Goal: Communication & Community: Answer question/provide support

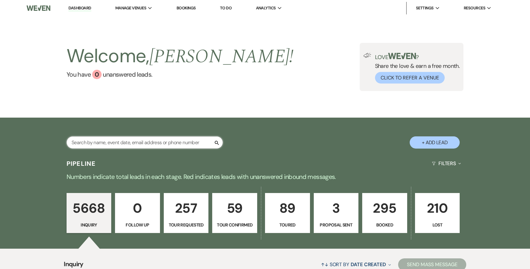
click at [140, 143] on input "text" at bounding box center [145, 142] width 156 height 12
paste input "[EMAIL_ADDRESS][DOMAIN_NAME]"
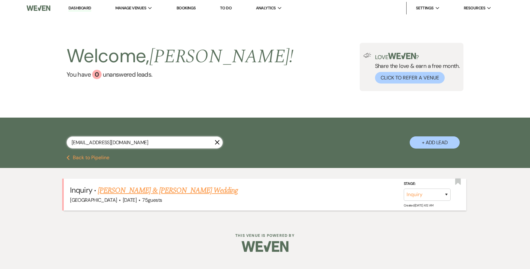
type input "[EMAIL_ADDRESS][DOMAIN_NAME]"
click at [429, 195] on select "Inquiry Follow Up Tour Requested Tour Confirmed Toured Proposal Sent Booked Lost" at bounding box center [427, 195] width 47 height 12
select select "4"
click at [404, 189] on select "Inquiry Follow Up Tour Requested Tour Confirmed Toured Proposal Sent Booked Lost" at bounding box center [427, 195] width 47 height 12
click at [433, 194] on button "Save" at bounding box center [438, 194] width 31 height 13
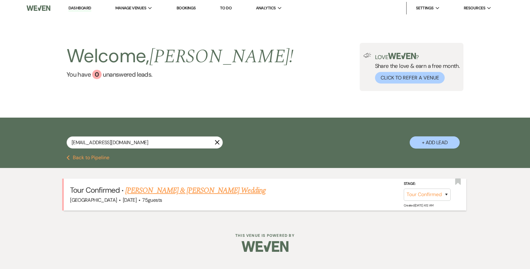
click at [84, 12] on li "Dashboard" at bounding box center [79, 8] width 29 height 13
click at [83, 10] on link "Dashboard" at bounding box center [79, 8] width 23 height 6
select select "4"
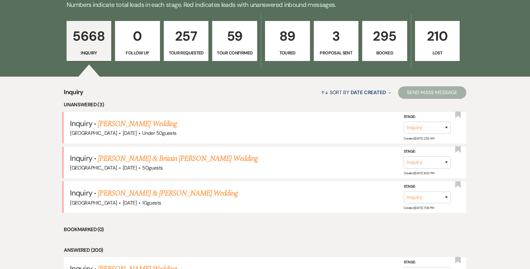
scroll to position [183, 0]
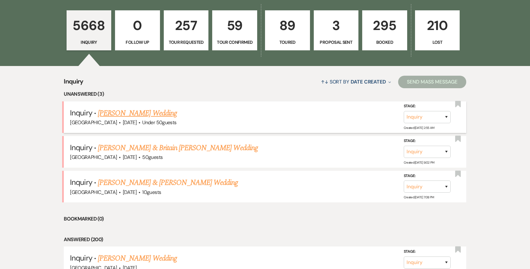
click at [147, 114] on link "[PERSON_NAME] Wedding" at bounding box center [137, 113] width 79 height 11
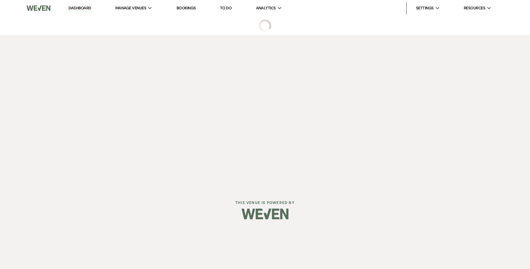
select select "2"
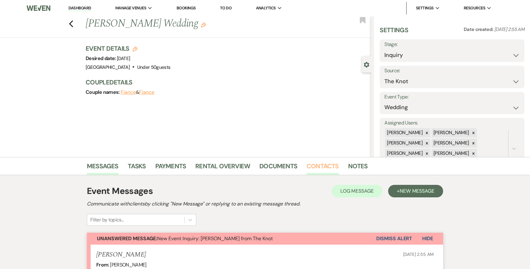
click at [327, 165] on link "Contacts" at bounding box center [323, 168] width 32 height 14
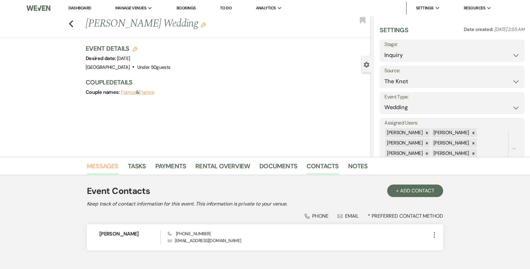
click at [108, 170] on link "Messages" at bounding box center [103, 168] width 32 height 14
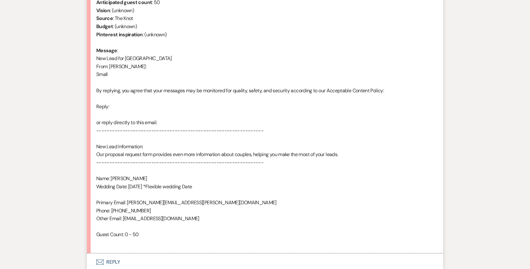
scroll to position [338, 0]
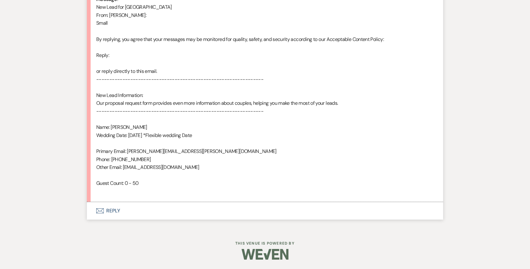
click at [136, 207] on button "Envelope Reply" at bounding box center [265, 211] width 356 height 18
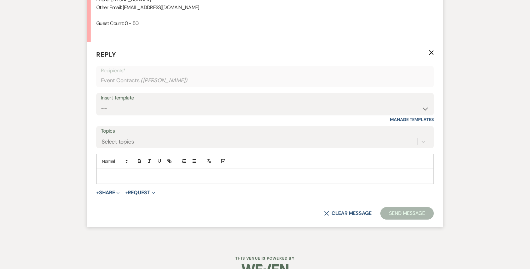
scroll to position [497, 0]
click at [178, 114] on select "-- Weven Planning Portal Introduction (Booked Events) 1st planning email ([PERS…" at bounding box center [265, 109] width 328 height 12
select select "772"
click at [101, 103] on select "-- Weven Planning Portal Introduction (Booked Events) 1st planning email ([PERS…" at bounding box center [265, 109] width 328 height 12
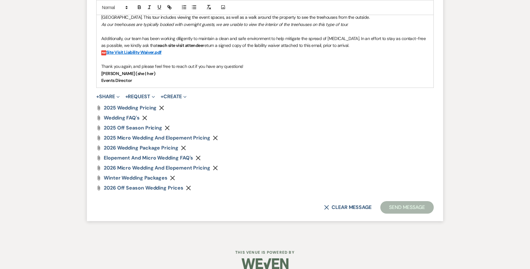
scroll to position [799, 0]
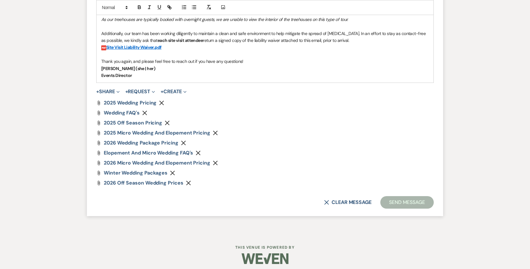
click at [395, 205] on button "Send Message" at bounding box center [407, 202] width 53 height 13
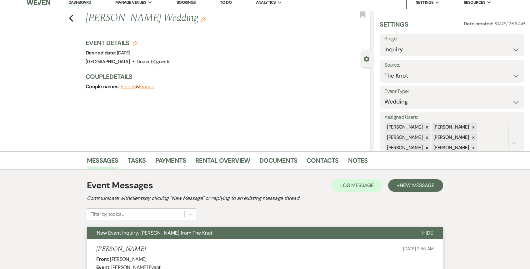
scroll to position [0, 0]
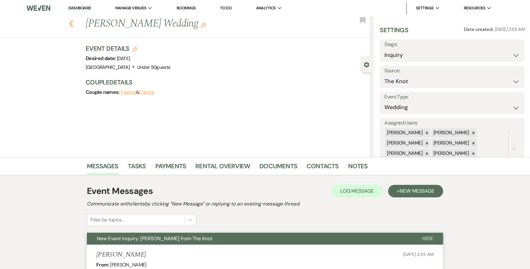
click at [71, 25] on use "button" at bounding box center [71, 23] width 4 height 7
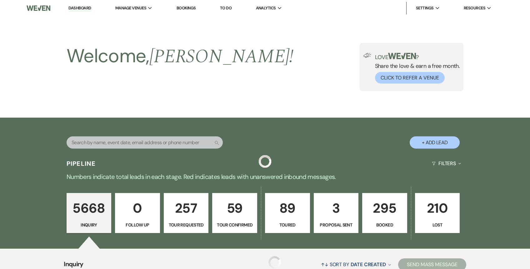
scroll to position [183, 0]
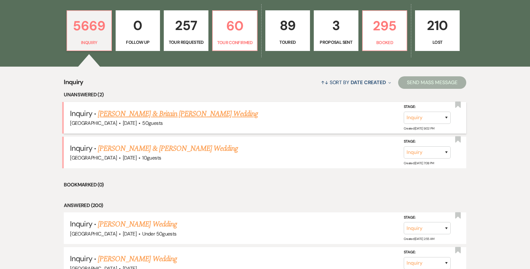
click at [128, 115] on link "[PERSON_NAME] & Britain [PERSON_NAME] Wedding" at bounding box center [178, 113] width 160 height 11
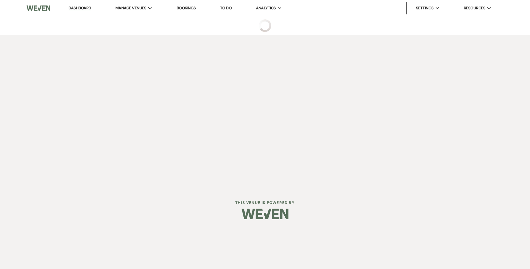
select select "5"
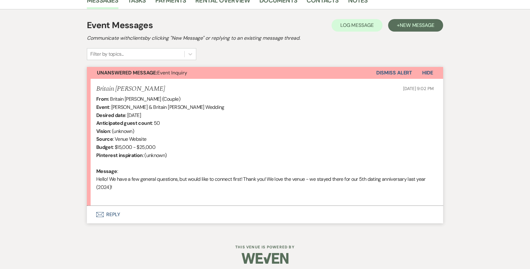
scroll to position [170, 0]
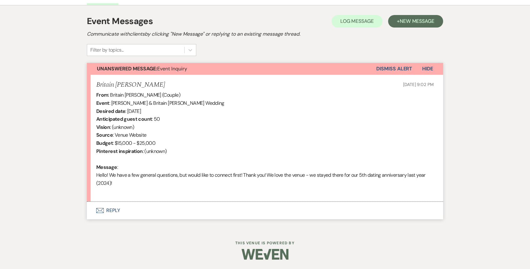
click at [158, 208] on button "Envelope Reply" at bounding box center [265, 211] width 356 height 18
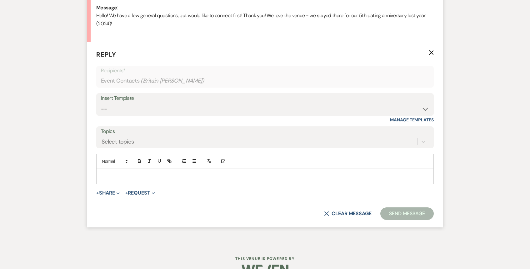
scroll to position [330, 0]
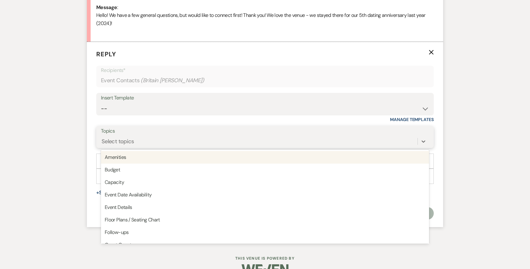
click at [164, 140] on div "Select topics" at bounding box center [259, 141] width 317 height 11
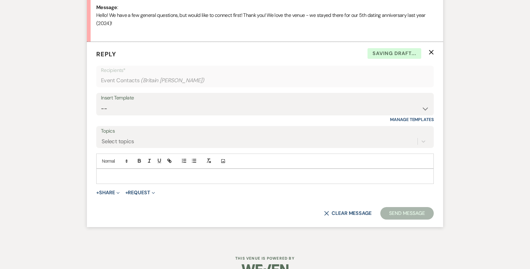
click at [168, 99] on div "Insert Template" at bounding box center [265, 97] width 328 height 9
click at [166, 104] on select "-- Weven Planning Portal Introduction (Booked Events) 1st planning email ([PERS…" at bounding box center [265, 109] width 328 height 12
select select "772"
click at [101, 103] on select "-- Weven Planning Portal Introduction (Booked Events) 1st planning email ([PERS…" at bounding box center [265, 109] width 328 height 12
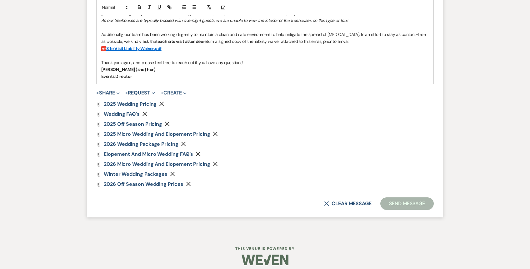
scroll to position [635, 0]
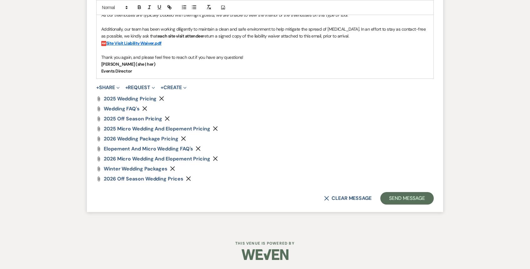
drag, startPoint x: 416, startPoint y: 211, endPoint x: 416, endPoint y: 205, distance: 6.6
click at [414, 200] on button "Send Message" at bounding box center [407, 198] width 53 height 13
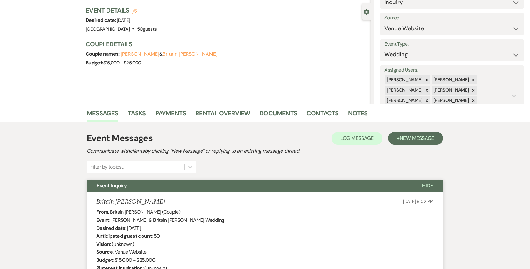
scroll to position [0, 0]
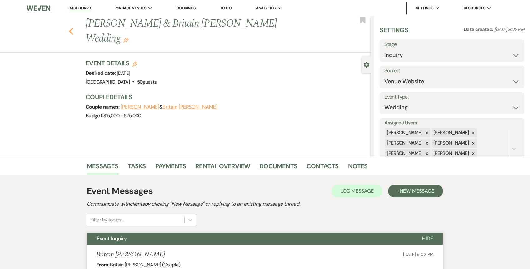
click at [72, 28] on icon "Previous" at bounding box center [71, 32] width 5 height 8
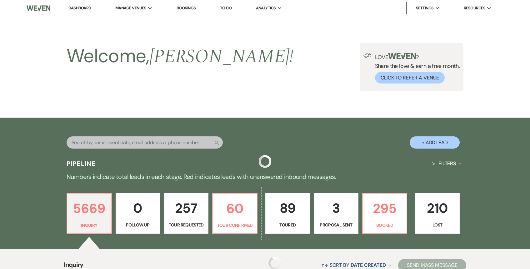
scroll to position [183, 0]
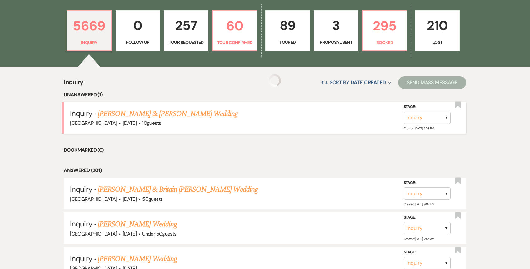
click at [153, 113] on link "[PERSON_NAME] & [PERSON_NAME] Wedding" at bounding box center [168, 113] width 140 height 11
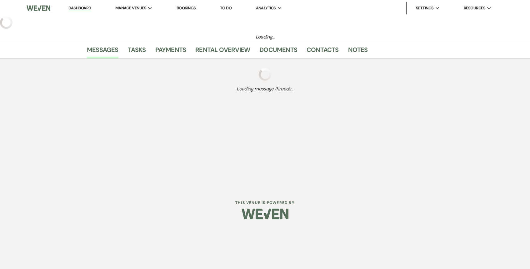
select select "5"
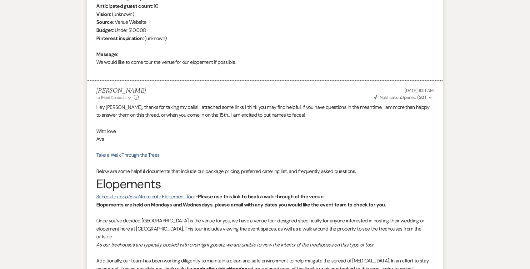
scroll to position [272, 0]
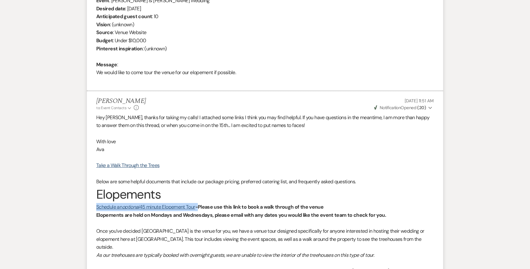
drag, startPoint x: 201, startPoint y: 207, endPoint x: 94, endPoint y: 207, distance: 107.3
click at [94, 207] on li "[PERSON_NAME] to: Event Contacts Expand Info [DATE] 11:51 AM Weven Check Notifi…" at bounding box center [265, 233] width 356 height 284
copy p "Schedule an optional 45 minute Elopement Tour -"
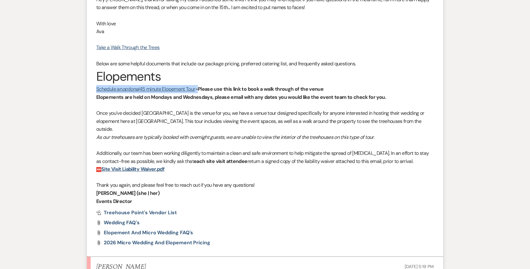
scroll to position [468, 0]
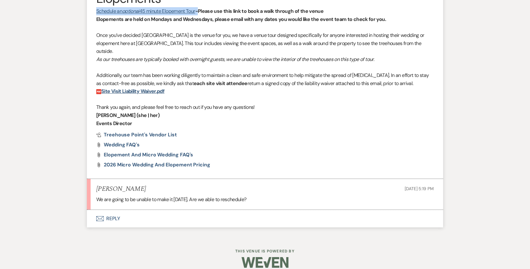
click at [116, 211] on button "Envelope Reply" at bounding box center [265, 219] width 356 height 18
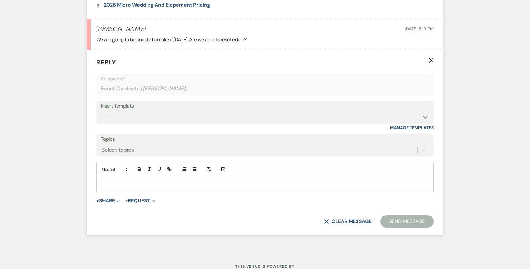
scroll to position [628, 0]
click at [126, 181] on p at bounding box center [265, 184] width 328 height 7
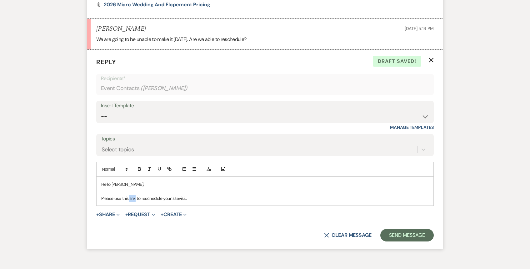
drag, startPoint x: 135, startPoint y: 190, endPoint x: 129, endPoint y: 191, distance: 6.6
click at [129, 195] on p "Please use this link to reschedule your sitevisit." at bounding box center [265, 198] width 328 height 7
click at [169, 167] on icon "button" at bounding box center [169, 168] width 2 height 2
paste input "[URL][DOMAIN_NAME]"
type input "[URL][DOMAIN_NAME]"
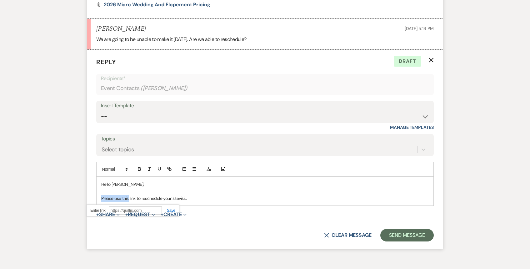
scroll to position [0, 0]
click at [204, 195] on p "Please use this link to reschedule your sitevisit." at bounding box center [265, 198] width 328 height 7
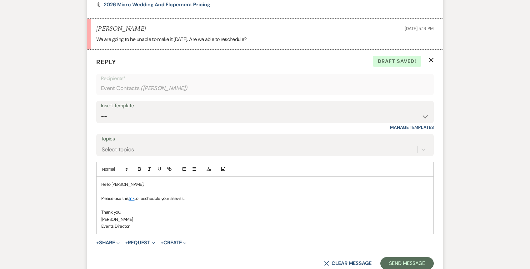
click at [179, 195] on p "Please use this link to reschedule your sitevisit." at bounding box center [265, 198] width 328 height 7
click at [416, 247] on form "Reply X Saving draft... Recipients* Event Contacts ( [PERSON_NAME] ) Insert Tem…" at bounding box center [265, 163] width 356 height 227
click at [415, 248] on form "Reply X Saving draft... Recipients* Event Contacts ( [PERSON_NAME] ) Insert Tem…" at bounding box center [265, 163] width 356 height 227
click at [415, 261] on form "Reply X Saving draft... Recipients* Event Contacts ( [PERSON_NAME] ) Insert Tem…" at bounding box center [265, 163] width 356 height 227
click at [413, 257] on button "Send Message" at bounding box center [407, 263] width 53 height 13
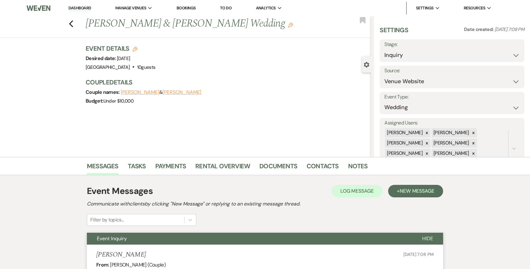
click at [68, 21] on div "Previous [PERSON_NAME] & [PERSON_NAME] Wedding Edit Bookmark" at bounding box center [184, 27] width 374 height 22
click at [70, 25] on icon "Previous" at bounding box center [71, 24] width 5 height 8
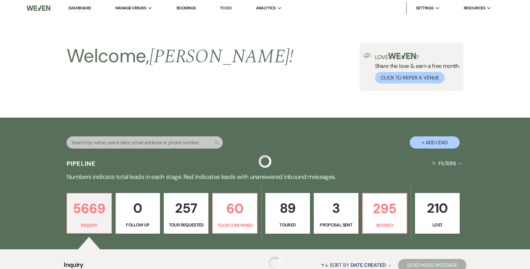
scroll to position [183, 0]
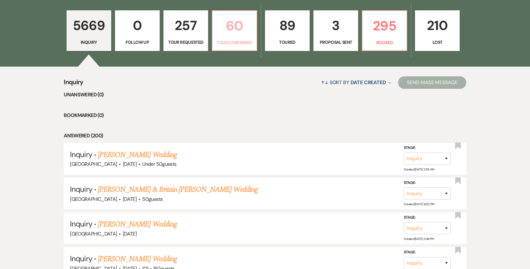
click at [237, 42] on p "Tour Confirmed" at bounding box center [234, 42] width 37 height 7
select select "4"
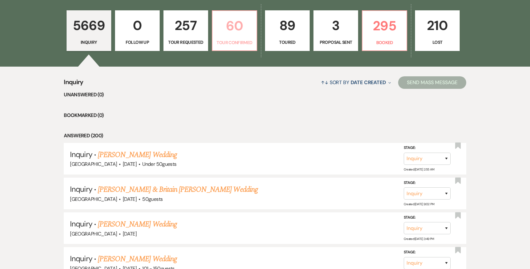
select select "4"
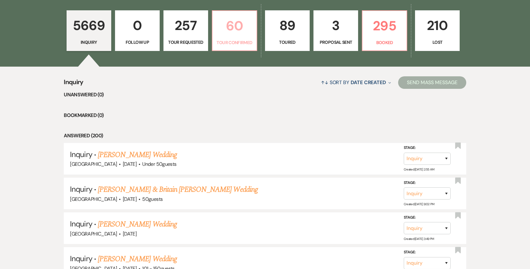
select select "4"
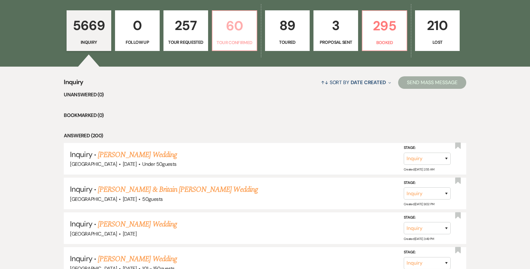
select select "4"
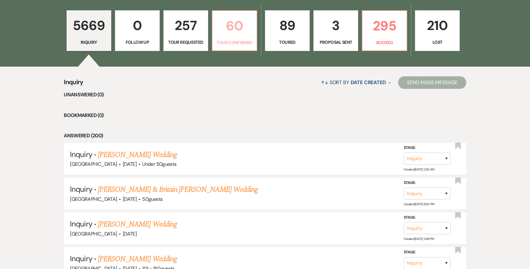
select select "4"
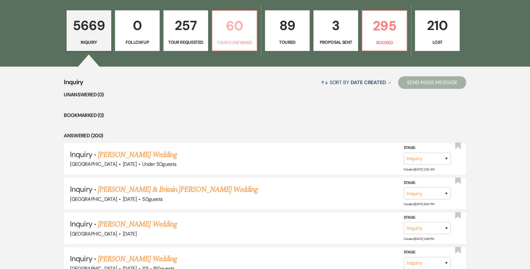
select select "4"
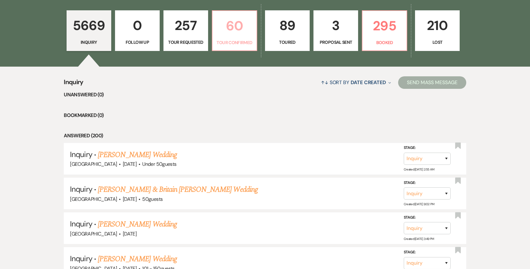
select select "4"
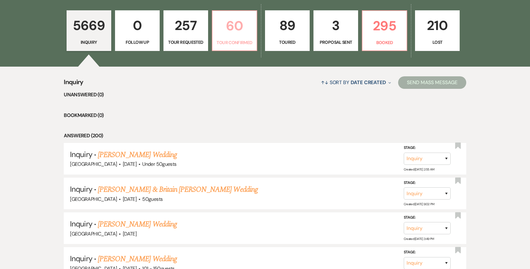
select select "4"
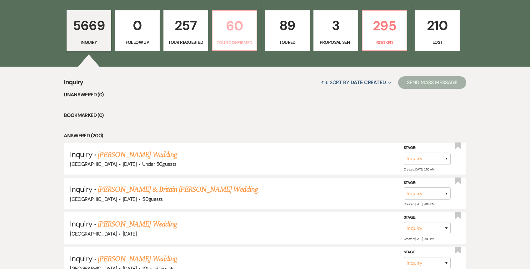
select select "4"
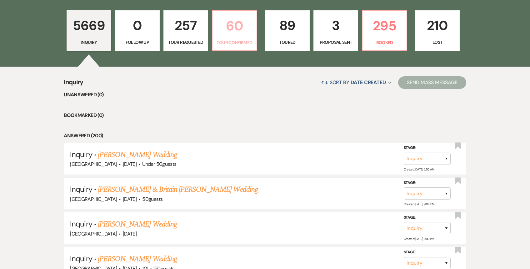
select select "4"
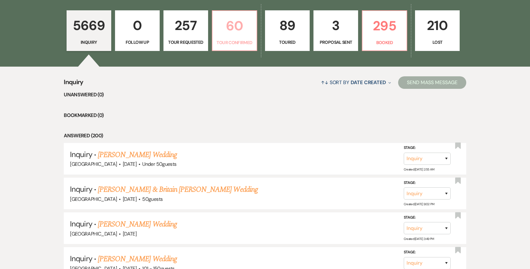
select select "4"
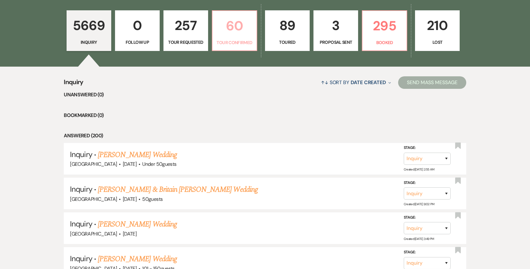
select select "4"
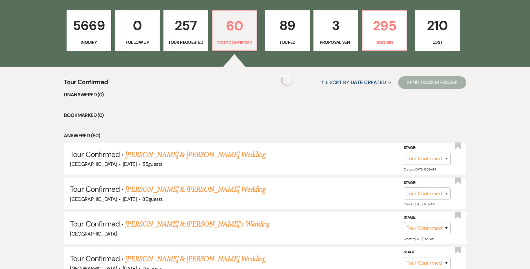
select select "4"
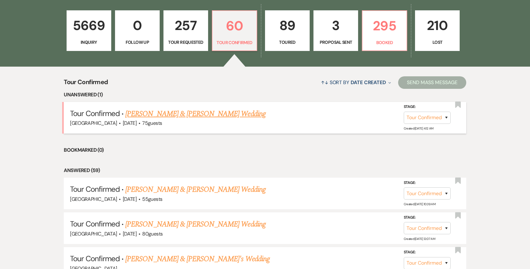
click at [229, 116] on link "[PERSON_NAME] & [PERSON_NAME] Wedding" at bounding box center [195, 113] width 140 height 11
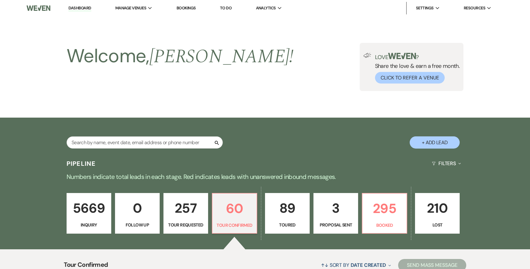
select select "4"
select select "5"
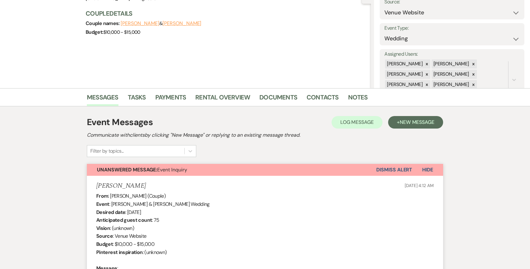
scroll to position [73, 0]
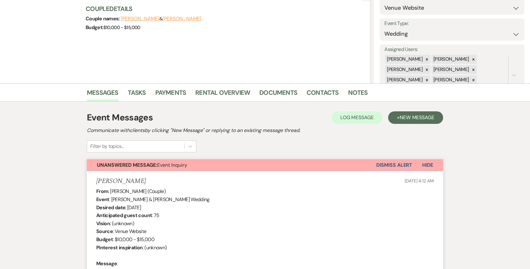
click at [396, 164] on button "Dismiss Alert" at bounding box center [394, 165] width 36 height 12
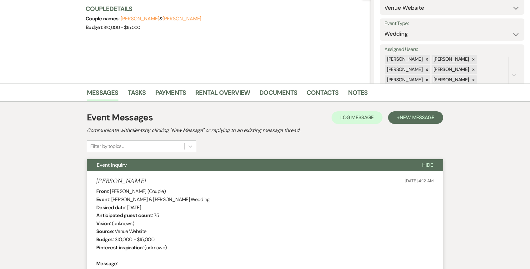
scroll to position [0, 0]
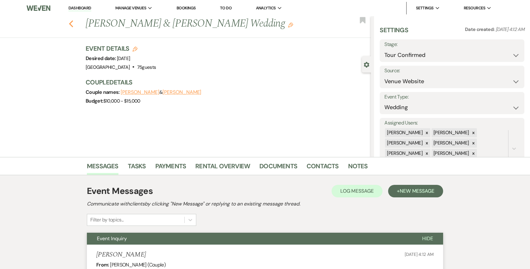
click at [69, 23] on icon "Previous" at bounding box center [71, 24] width 5 height 8
select select "4"
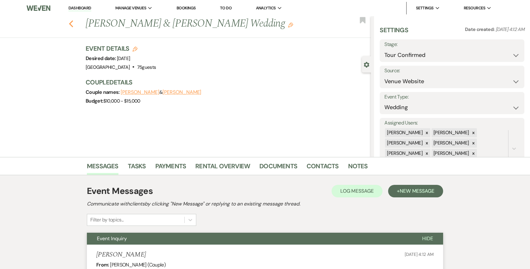
select select "4"
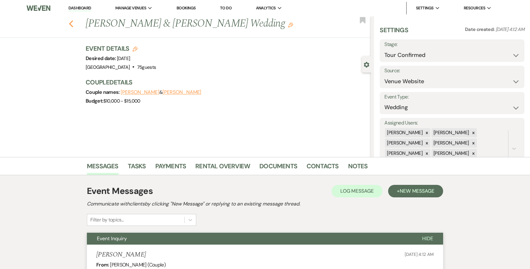
select select "4"
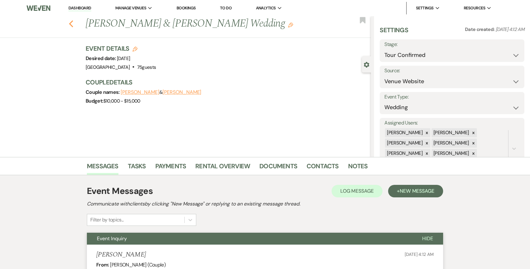
select select "4"
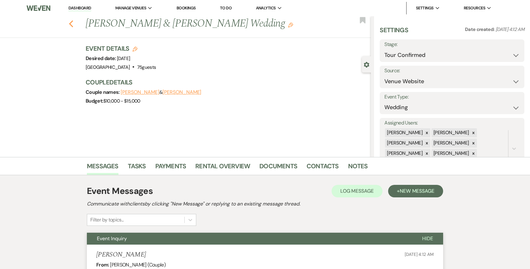
select select "4"
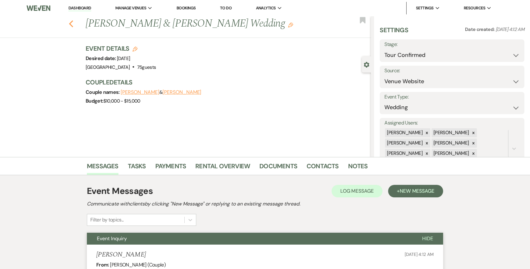
select select "4"
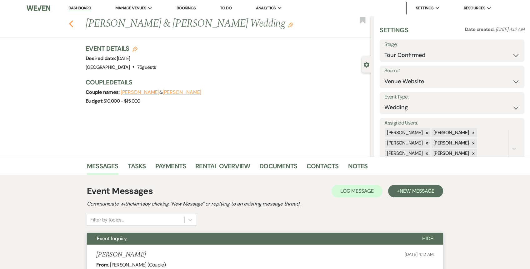
select select "4"
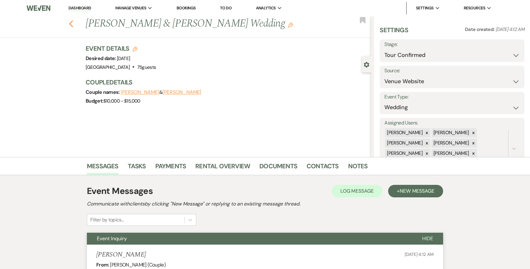
select select "4"
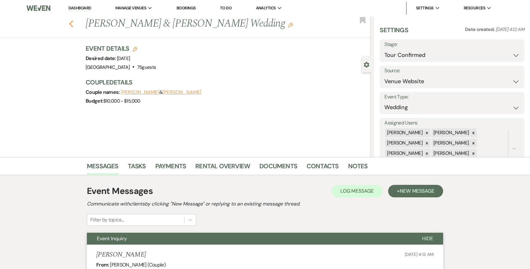
select select "4"
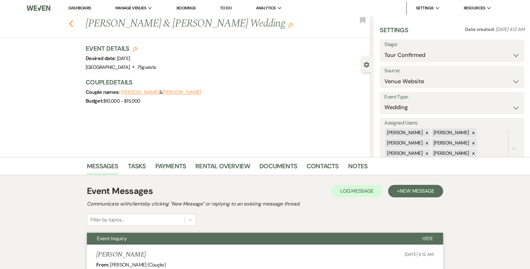
select select "4"
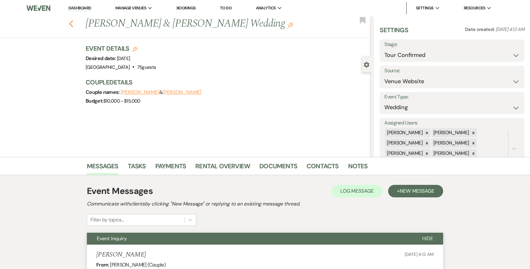
select select "4"
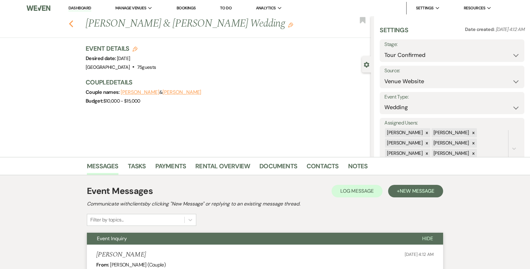
select select "4"
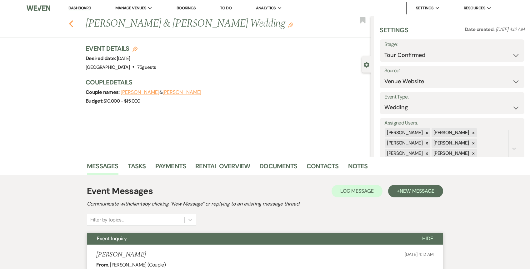
select select "4"
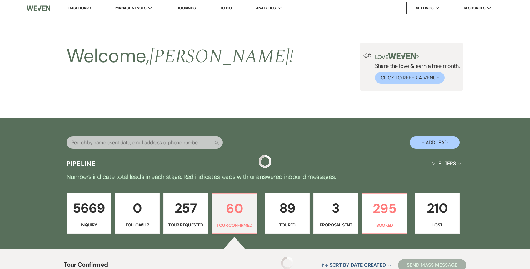
scroll to position [183, 0]
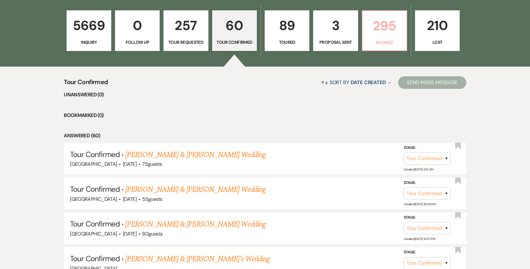
click at [389, 31] on p "295" at bounding box center [384, 25] width 37 height 21
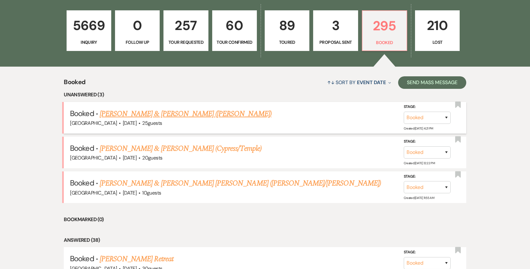
click at [172, 115] on link "[PERSON_NAME] & [PERSON_NAME] ([PERSON_NAME])" at bounding box center [186, 113] width 172 height 11
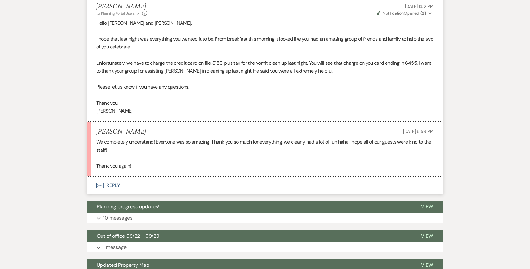
scroll to position [205, 0]
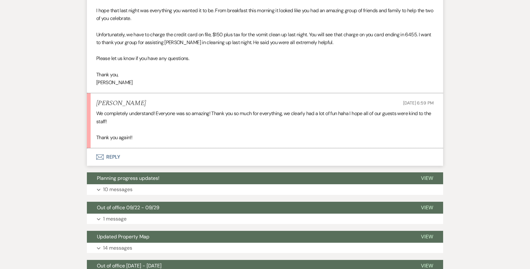
click at [119, 152] on button "Envelope Reply" at bounding box center [265, 157] width 356 height 18
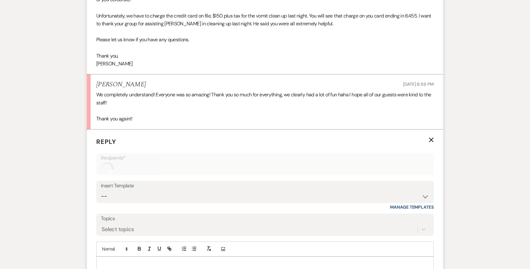
click at [119, 152] on form "Reply X Recipients* Insert Template -- Weven Planning Portal Introduction (Book…" at bounding box center [265, 221] width 356 height 185
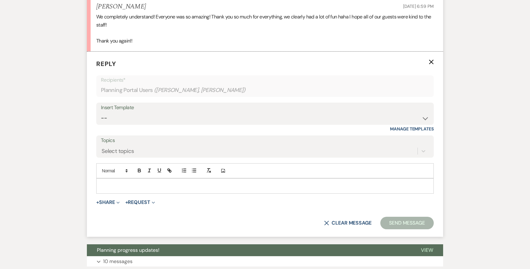
scroll to position [337, 0]
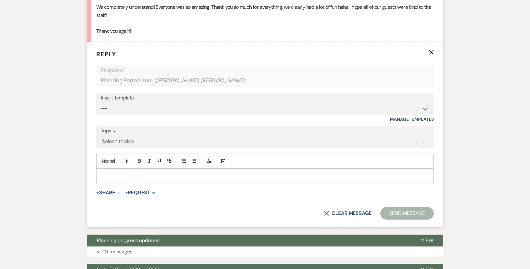
click at [119, 177] on p at bounding box center [265, 176] width 328 height 7
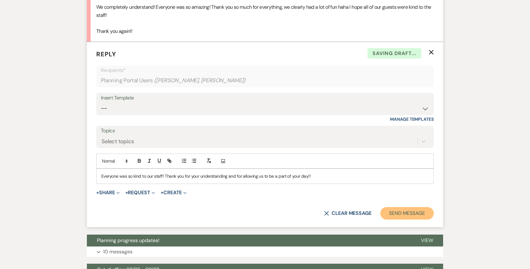
click at [406, 212] on button "Send Message" at bounding box center [407, 213] width 53 height 13
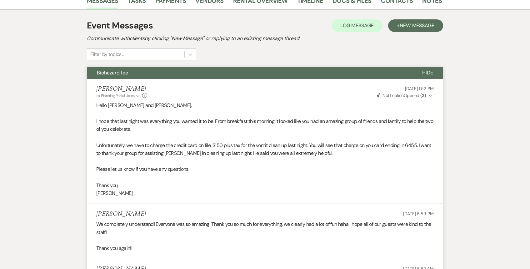
scroll to position [0, 0]
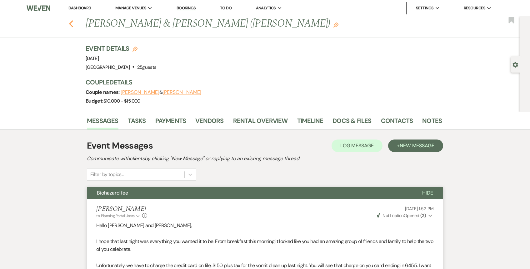
click at [70, 26] on icon "Previous" at bounding box center [71, 24] width 5 height 8
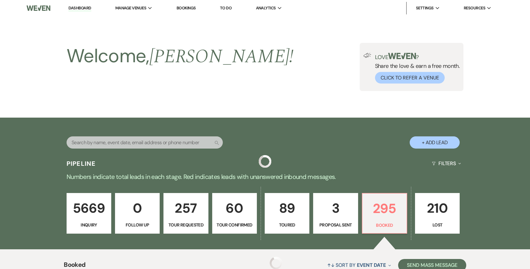
scroll to position [183, 0]
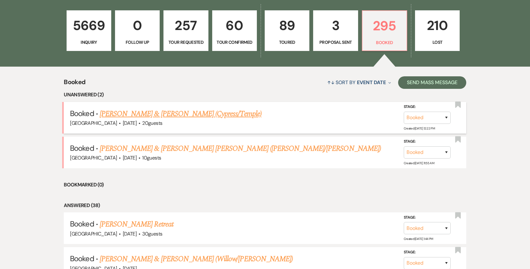
click at [164, 115] on link "[PERSON_NAME] & [PERSON_NAME] (Cypress/Temple)" at bounding box center [181, 113] width 162 height 11
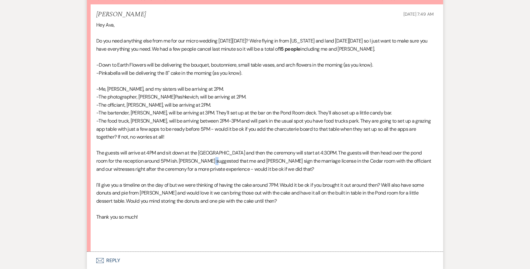
scroll to position [199, 0]
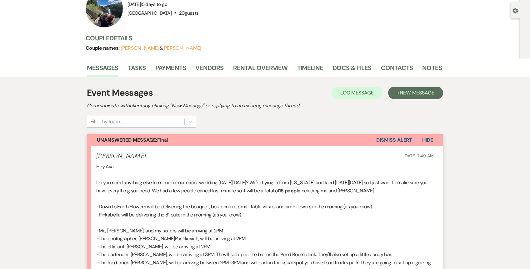
scroll to position [0, 0]
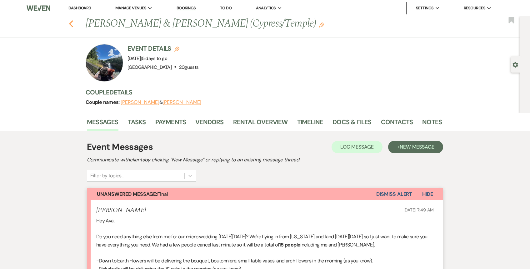
click at [70, 26] on icon "Previous" at bounding box center [71, 24] width 5 height 8
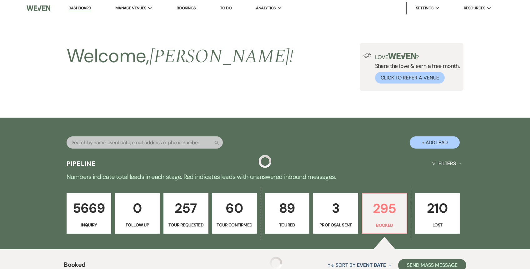
scroll to position [183, 0]
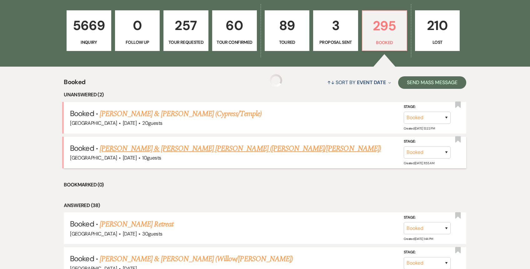
click at [159, 149] on link "[PERSON_NAME] & [PERSON_NAME] [PERSON_NAME] ([PERSON_NAME]/[PERSON_NAME])" at bounding box center [240, 148] width 281 height 11
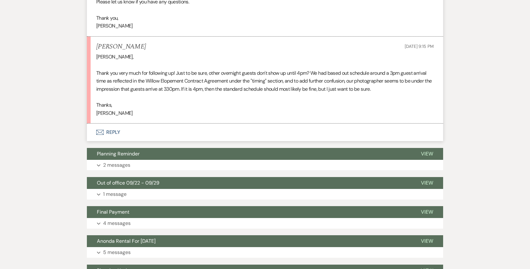
scroll to position [755, 0]
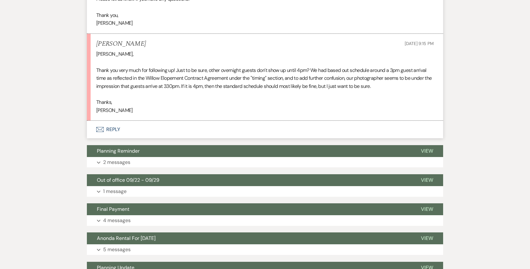
click at [111, 121] on button "Envelope Reply" at bounding box center [265, 130] width 356 height 18
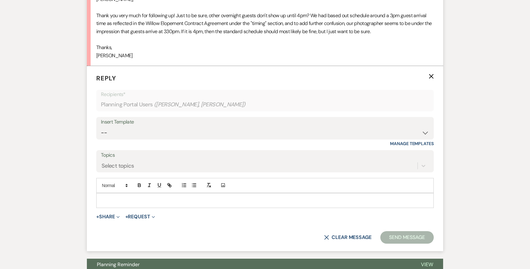
scroll to position [820, 0]
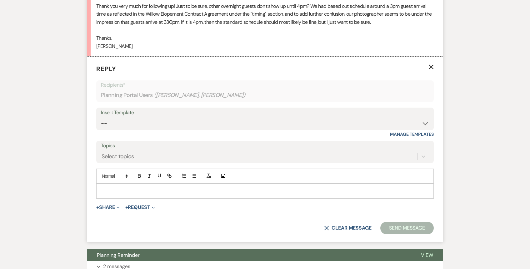
click at [116, 184] on div at bounding box center [265, 191] width 337 height 14
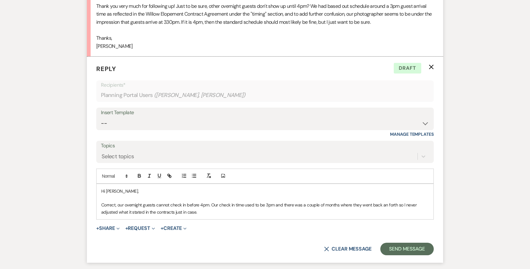
click at [386, 201] on p "Correct, our overnight guests cannot check in before 4pm. Our check in time use…" at bounding box center [265, 208] width 328 height 14
click at [205, 201] on p "Correct, our overnight guests cannot check in before 4pm. Our check in time use…" at bounding box center [265, 208] width 328 height 14
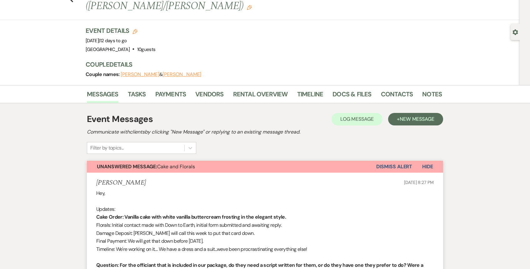
scroll to position [32, 0]
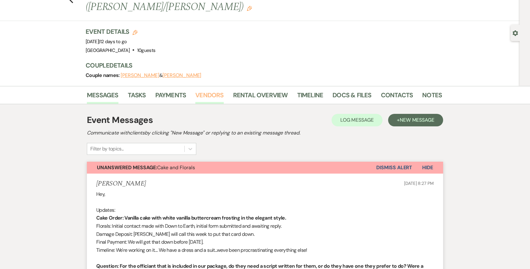
click at [214, 90] on link "Vendors" at bounding box center [209, 97] width 28 height 14
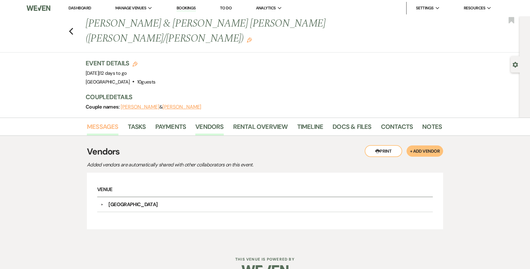
click at [107, 122] on link "Messages" at bounding box center [103, 129] width 32 height 14
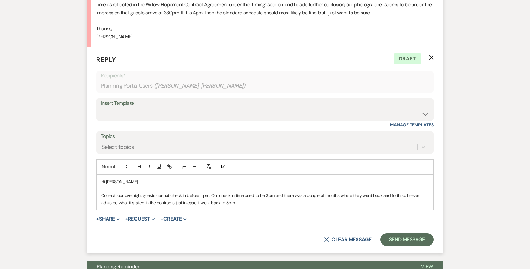
scroll to position [830, 0]
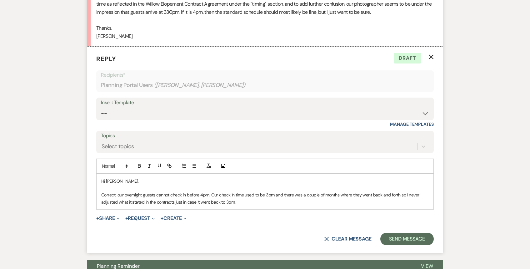
click at [240, 191] on p "Correct, our overnight guests cannot check in before 4pm. Our check in time use…" at bounding box center [265, 198] width 328 height 14
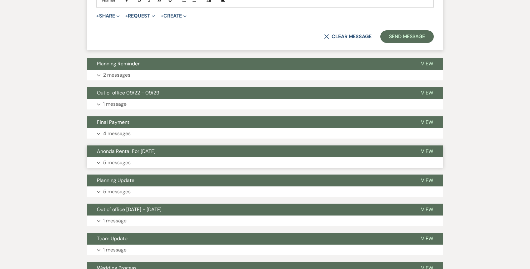
scroll to position [1088, 0]
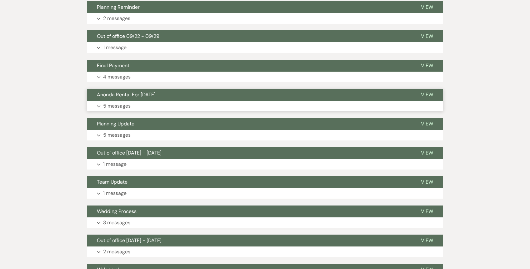
click at [229, 101] on button "Expand 5 messages" at bounding box center [265, 106] width 356 height 11
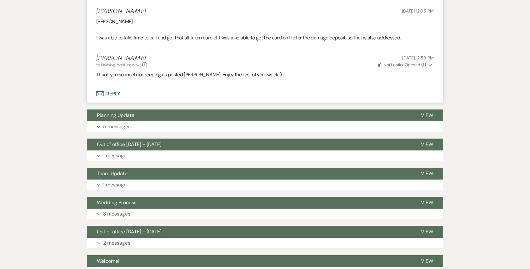
scroll to position [1512, 0]
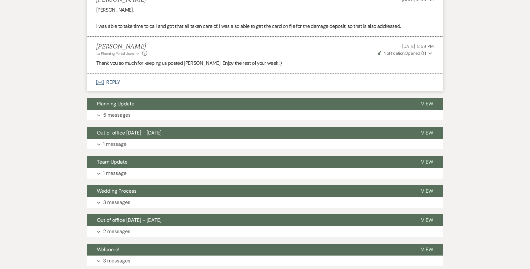
click at [229, 110] on button "Expand 5 messages" at bounding box center [265, 115] width 356 height 11
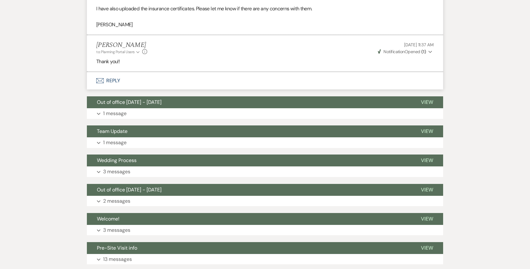
scroll to position [1921, 0]
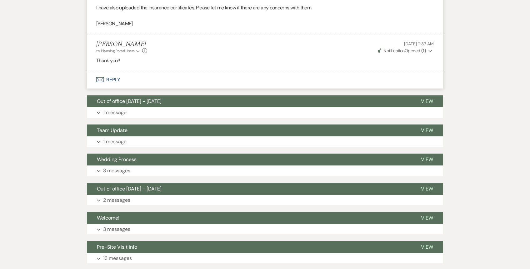
click at [125, 167] on p "3 messages" at bounding box center [116, 171] width 27 height 8
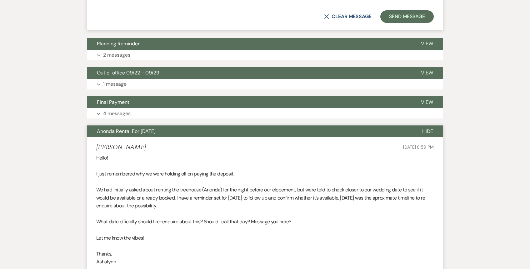
scroll to position [1041, 0]
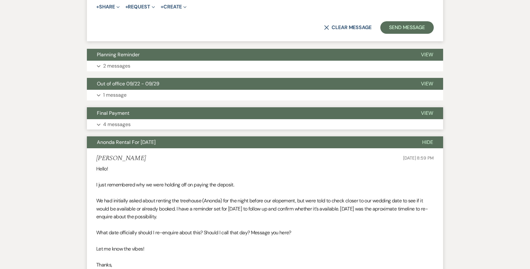
click at [229, 107] on button "Final Payment" at bounding box center [249, 113] width 324 height 12
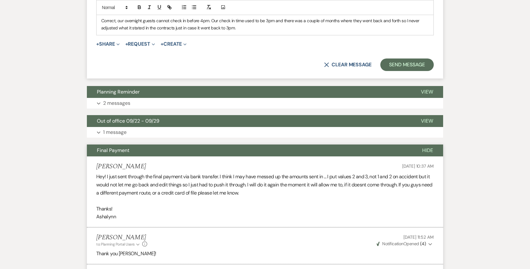
scroll to position [994, 0]
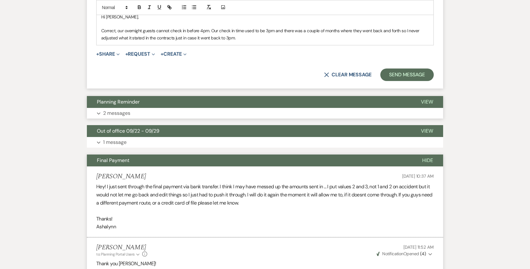
click at [229, 108] on button "Expand 2 messages" at bounding box center [265, 113] width 356 height 11
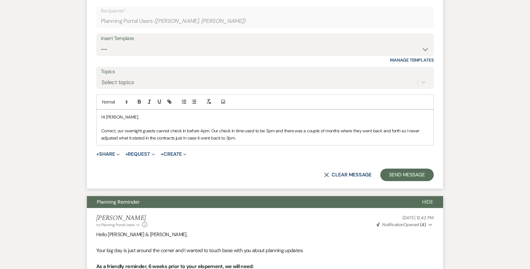
scroll to position [892, 0]
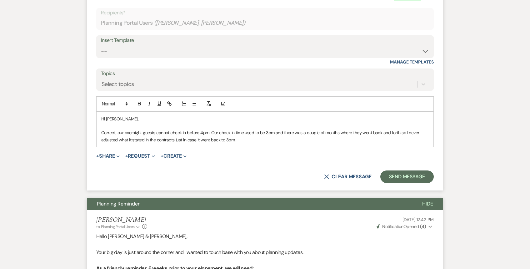
click at [242, 129] on p "Correct, our overnight guests cannot check in before 4pm. Our check in time use…" at bounding box center [265, 136] width 328 height 14
click at [249, 129] on p "Correct, our overnight guests cannot check in before 4pm. Our check in time use…" at bounding box center [265, 136] width 328 height 14
click at [252, 129] on p "Correct, our overnight guests cannot check in before 4pm. Our check in time use…" at bounding box center [265, 136] width 328 height 14
click at [258, 129] on p "Correct, our overnight guests cannot check in before 4pm. Our check in time use…" at bounding box center [265, 136] width 328 height 14
drag, startPoint x: 259, startPoint y: 125, endPoint x: 254, endPoint y: 126, distance: 5.0
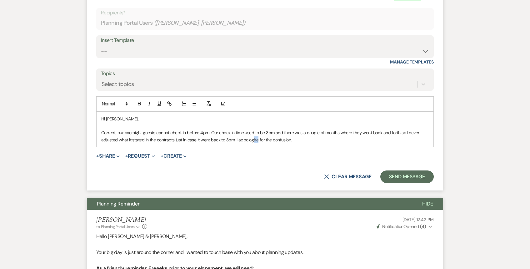
click at [254, 129] on p "Correct, our overnight guests cannot check in before 4pm. Our check in time use…" at bounding box center [265, 136] width 328 height 14
drag, startPoint x: 294, startPoint y: 124, endPoint x: 236, endPoint y: 126, distance: 57.9
click at [236, 129] on p "Correct, our overnight guests cannot check in before 4pm. Our check in time use…" at bounding box center [265, 136] width 328 height 14
click at [201, 129] on p "Correct, our overnight guests cannot check in before 4pm. Our check in time use…" at bounding box center [265, 136] width 328 height 14
click at [251, 129] on p "Correct, our overnight guests cannot check in before 4pm. Our check in time use…" at bounding box center [265, 136] width 328 height 14
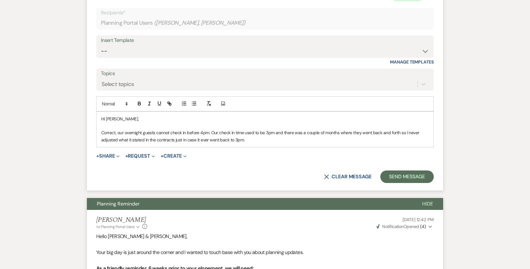
click at [282, 198] on button "Planning Reminder" at bounding box center [250, 204] width 326 height 12
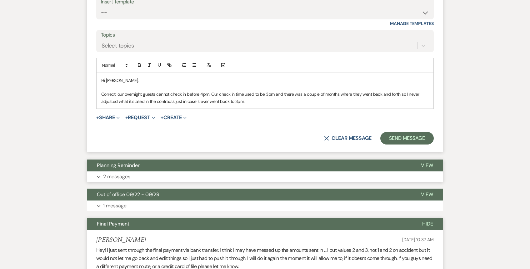
scroll to position [941, 0]
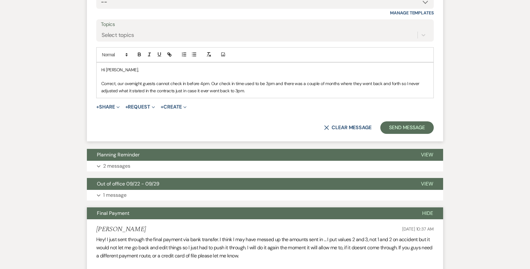
click at [278, 207] on button "Final Payment" at bounding box center [250, 213] width 326 height 12
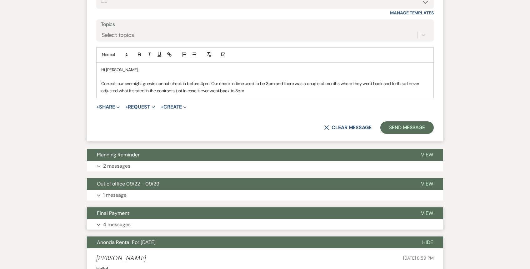
scroll to position [944, 0]
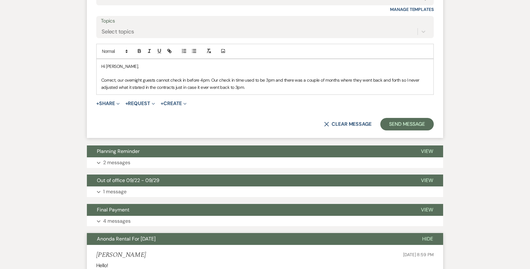
click at [271, 233] on button "Anonda Rental For [DATE]" at bounding box center [250, 239] width 326 height 12
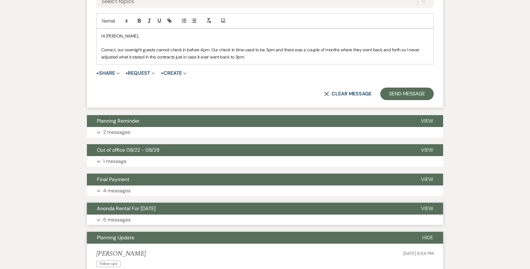
scroll to position [979, 0]
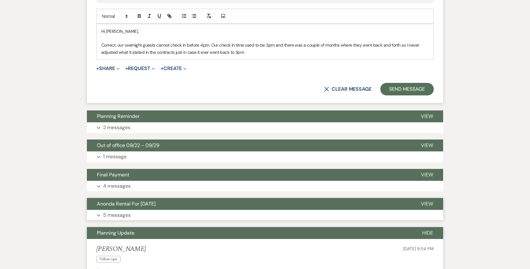
click at [271, 227] on button "Planning Update" at bounding box center [250, 233] width 326 height 12
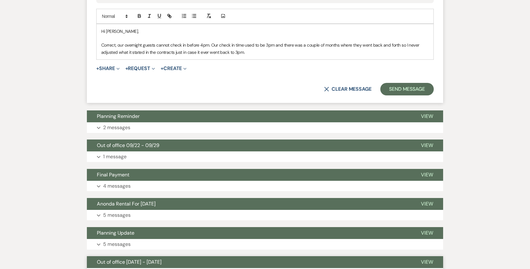
click at [256, 256] on button "Out of office [DATE] - [DATE]" at bounding box center [249, 262] width 324 height 12
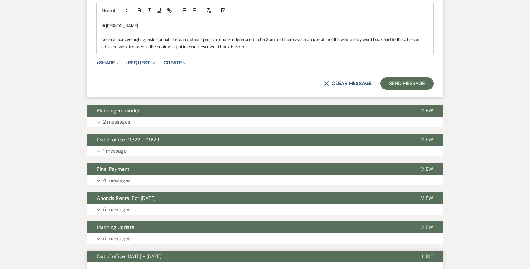
click at [256, 250] on button "Out of office [DATE] - [DATE]" at bounding box center [250, 256] width 326 height 12
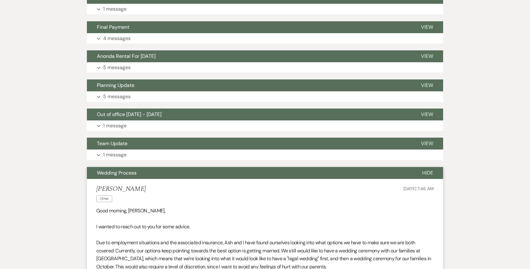
scroll to position [1064, 0]
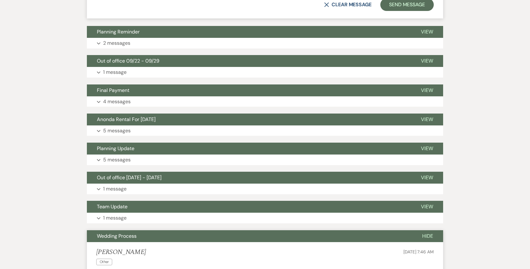
click at [259, 230] on button "Wedding Process" at bounding box center [250, 236] width 326 height 12
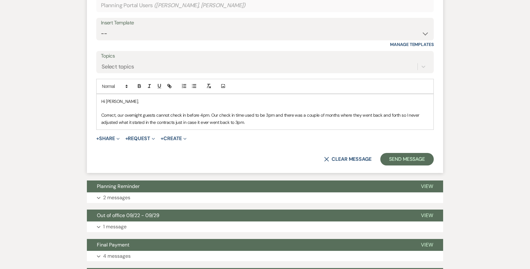
scroll to position [797, 0]
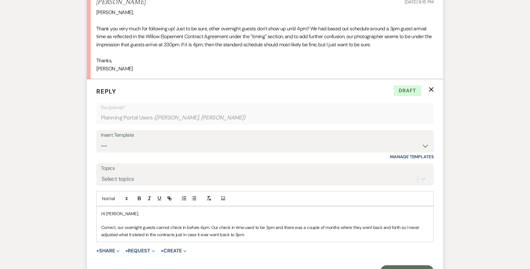
click at [256, 224] on p "Correct, our overnight guests cannot check in before 4pm. Our check in time use…" at bounding box center [265, 231] width 328 height 14
click at [265, 247] on div "+ Share Expand Doc Upload Documents Add Photo Images Pref Vendors Preferred ven…" at bounding box center [265, 251] width 338 height 8
click at [251, 224] on p "Correct, our overnight guests cannot check in before 4pm. Our check in time use…" at bounding box center [265, 231] width 328 height 14
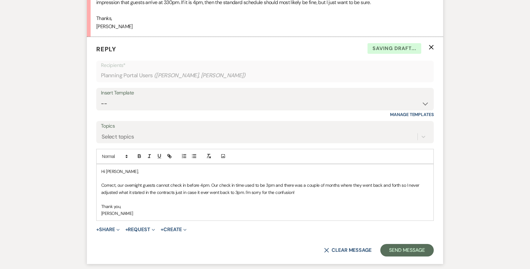
scroll to position [842, 0]
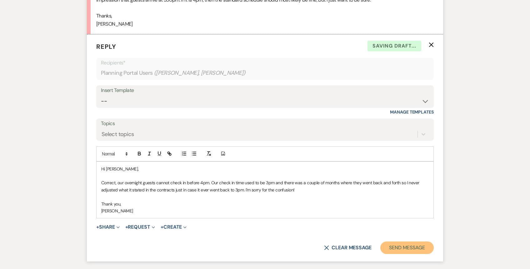
click at [406, 241] on button "Send Message" at bounding box center [407, 247] width 53 height 13
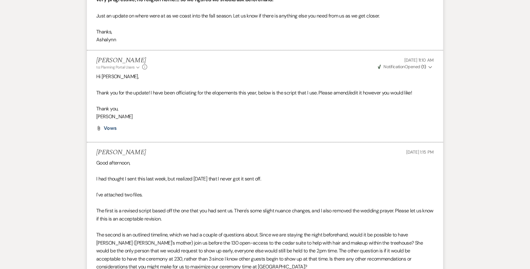
scroll to position [0, 0]
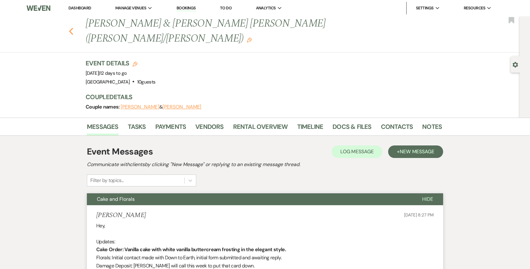
click at [69, 28] on icon "Previous" at bounding box center [71, 32] width 5 height 8
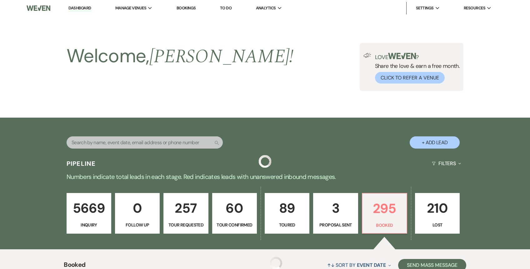
scroll to position [183, 0]
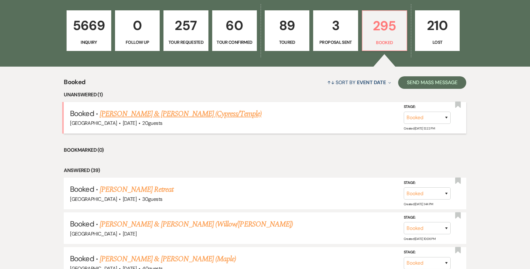
click at [174, 114] on link "[PERSON_NAME] & [PERSON_NAME] (Cypress/Temple)" at bounding box center [181, 113] width 162 height 11
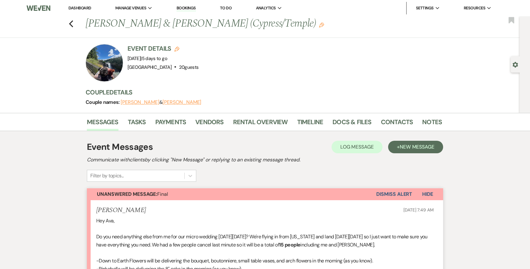
click at [83, 7] on link "Dashboard" at bounding box center [79, 7] width 23 height 5
